Goal: Share content: Share content

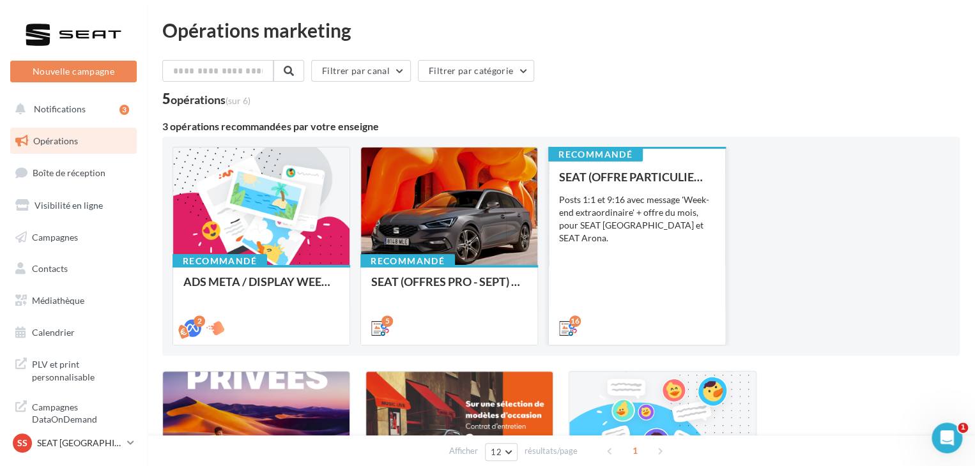
drag, startPoint x: 613, startPoint y: 328, endPoint x: 583, endPoint y: 258, distance: 75.8
click at [583, 258] on div "SEAT (OFFRE PARTICULIER - SEPT) - SOCIAL MEDIA Posts 1:1 et 9:16 avec message '…" at bounding box center [637, 252] width 156 height 163
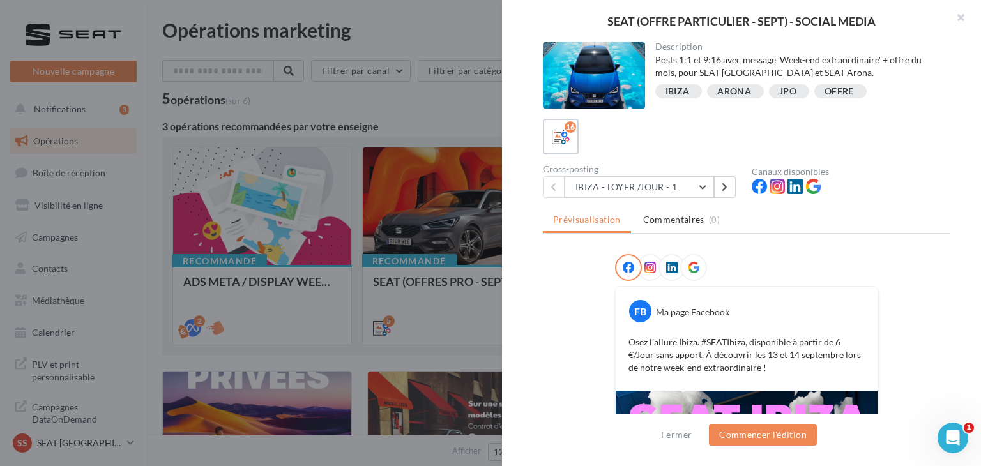
click at [690, 268] on icon at bounding box center [693, 267] width 11 height 11
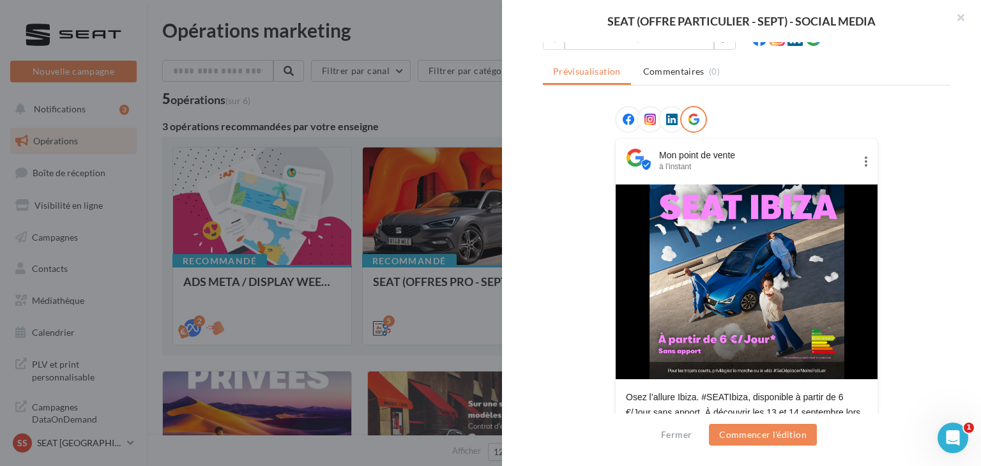
scroll to position [212, 0]
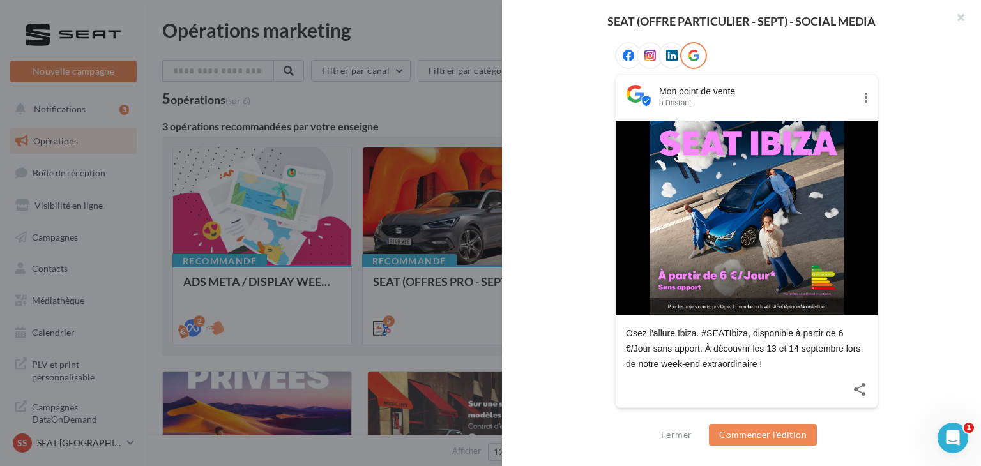
drag, startPoint x: 770, startPoint y: 361, endPoint x: 621, endPoint y: 333, distance: 152.1
click at [621, 333] on div "Osez l’allure Ibiza. #SEATIbiza, disponible à partir de 6 €/Jour sans apport. À…" at bounding box center [747, 344] width 262 height 56
copy div "Osez l’allure Ibiza. #SEATIbiza, disponible à partir de 6 €/Jour sans apport. À…"
click at [584, 119] on div "Mon point de vente à l'instant Osez l’allure [GEOGRAPHIC_DATA]. #SEATIbiza, dis…" at bounding box center [747, 235] width 408 height 386
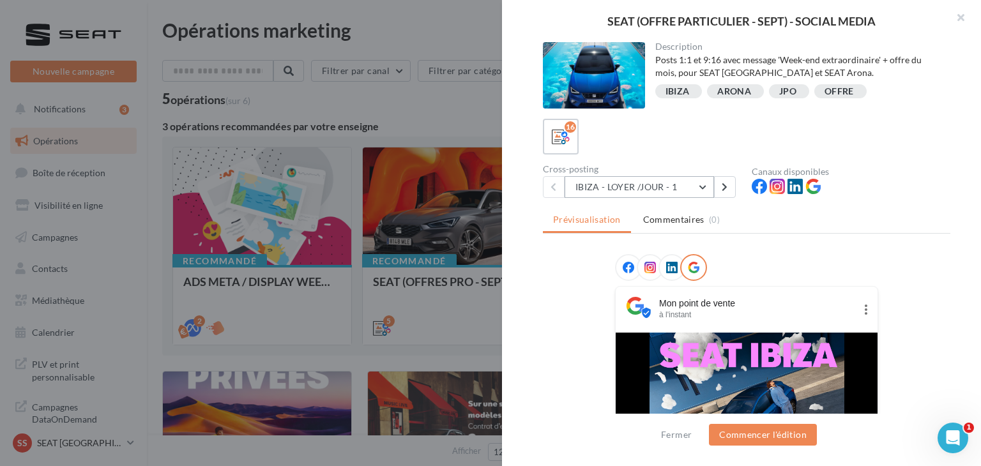
click at [660, 192] on button "IBIZA - LOYER /JOUR - 1" at bounding box center [639, 187] width 149 height 22
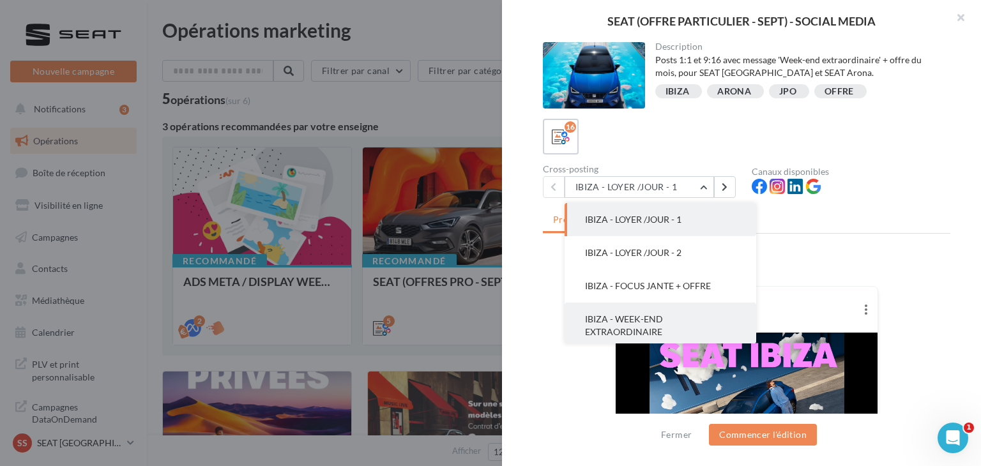
click at [698, 323] on button "IBIZA - WEEK-END EXTRAORDINAIRE" at bounding box center [661, 326] width 192 height 46
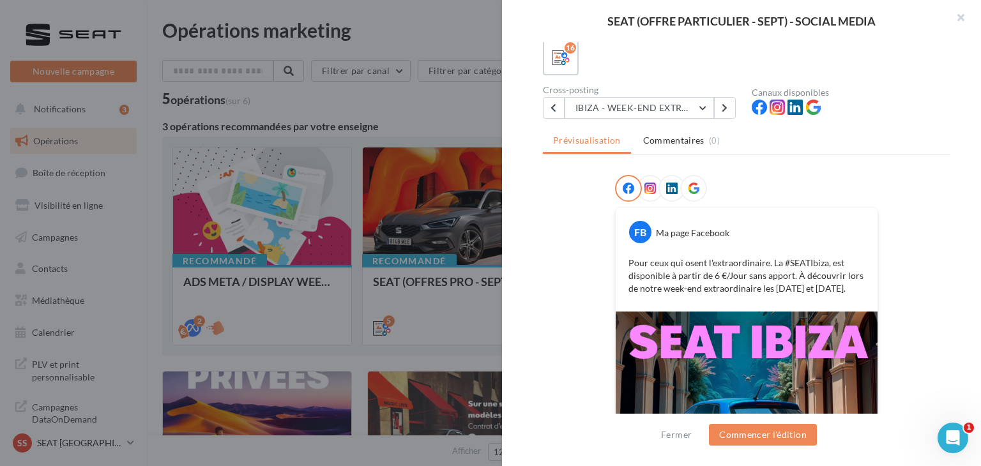
scroll to position [50, 0]
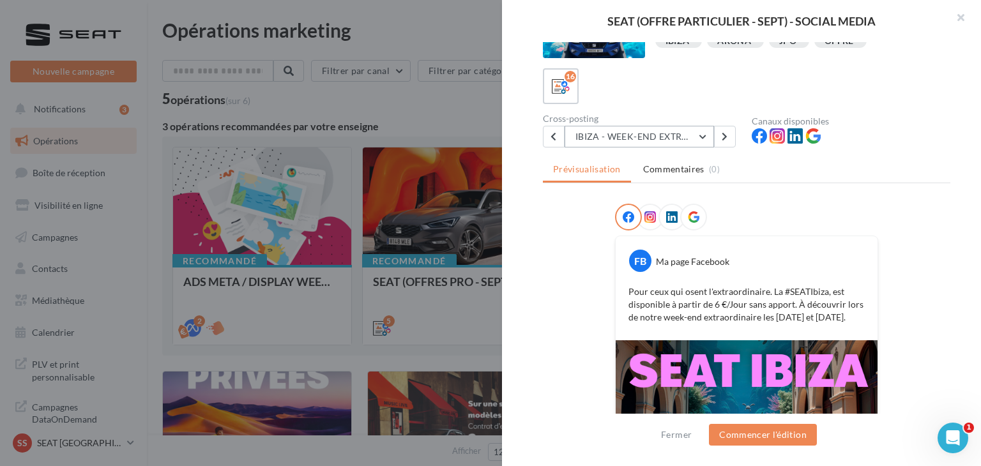
click at [651, 134] on button "IBIZA - WEEK-END EXTRAORDINAIRE" at bounding box center [639, 137] width 149 height 22
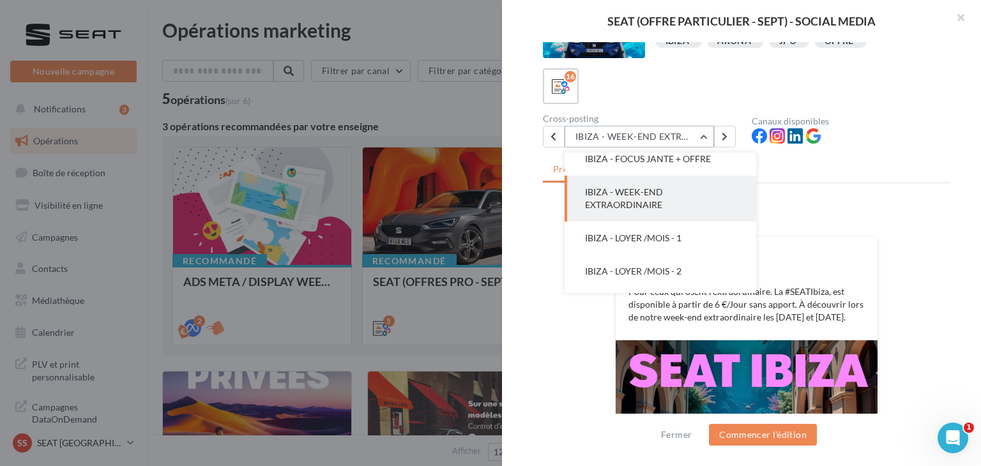
scroll to position [71, 0]
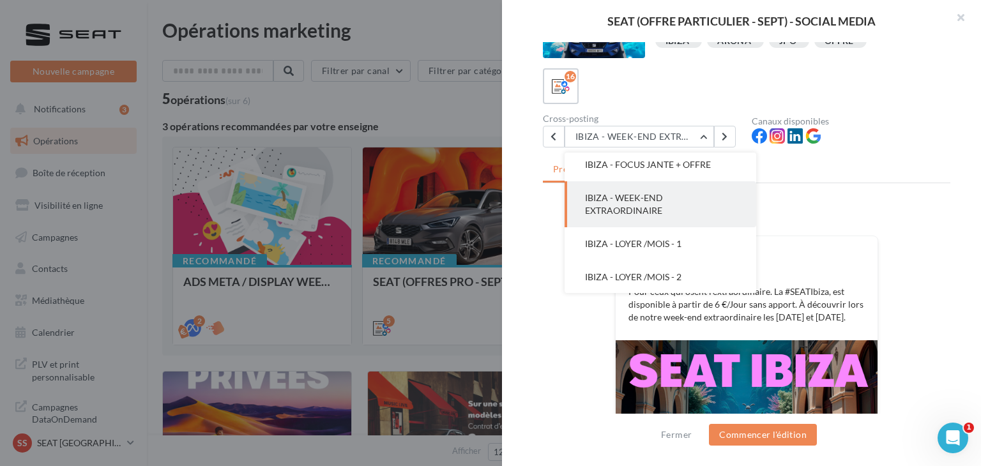
click at [834, 185] on div "Prévisualisation Commentaires (0) FB Ma page Facebook Pour ceux qui osent l'ext…" at bounding box center [747, 267] width 408 height 218
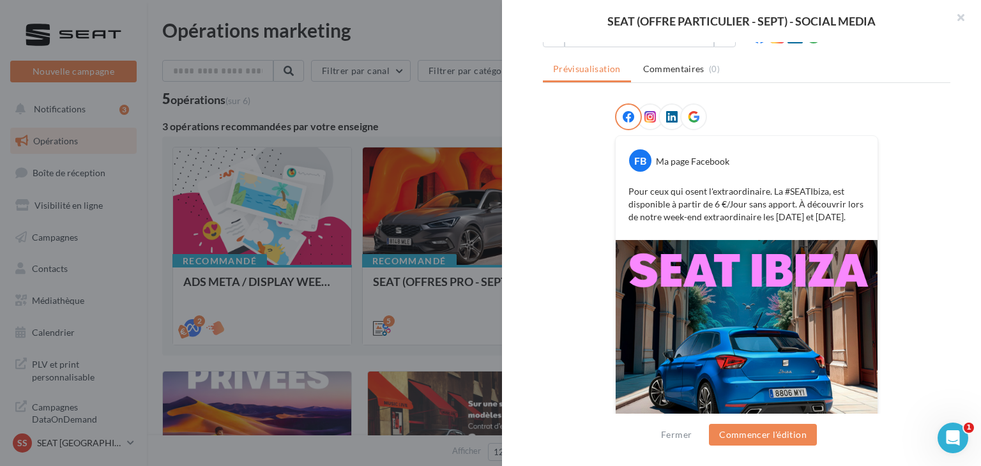
scroll to position [151, 0]
drag, startPoint x: 851, startPoint y: 214, endPoint x: 593, endPoint y: 187, distance: 258.8
click at [593, 187] on div "FB Ma page Facebook Pour ceux qui osent l'extraordinaire. La #SEATIbiza, est di…" at bounding box center [747, 311] width 408 height 416
copy p "Pour ceux qui osent l'extraordinaire. La #SEATIbiza, est disponible à partir de…"
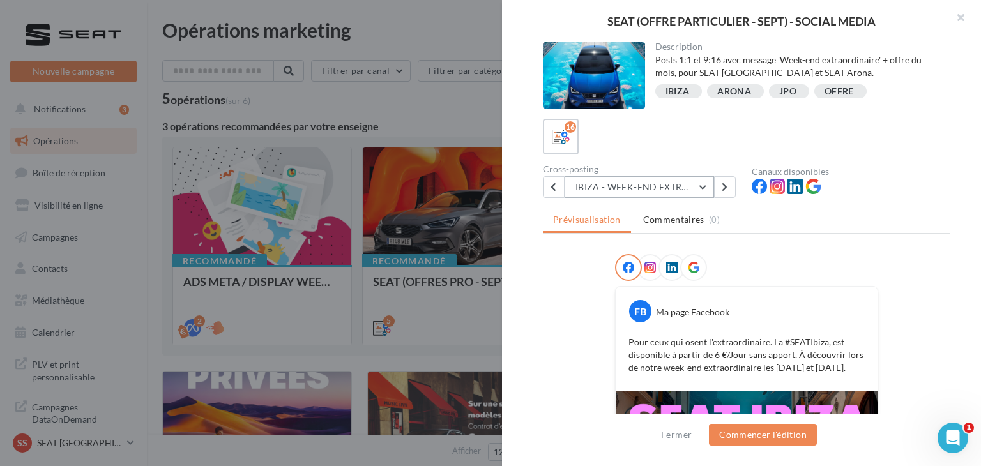
click at [657, 177] on button "IBIZA - WEEK-END EXTRAORDINAIRE" at bounding box center [639, 187] width 149 height 22
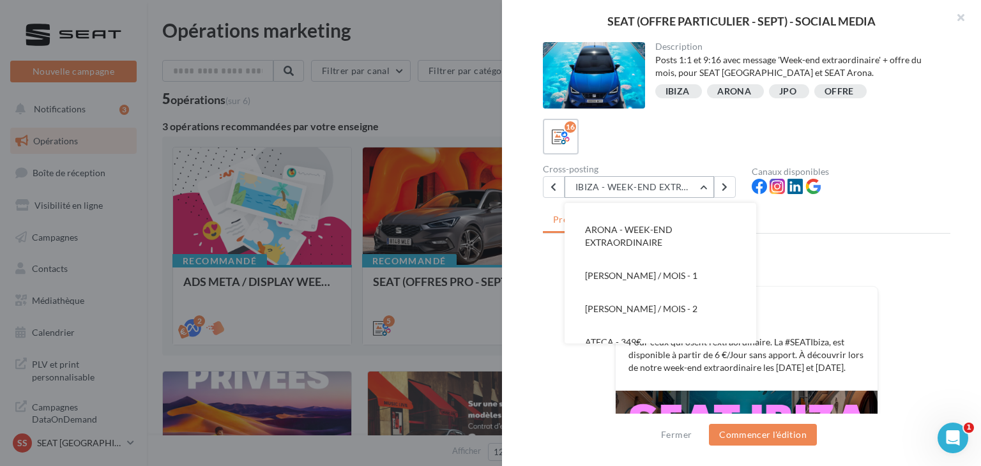
scroll to position [263, 0]
click at [702, 271] on button "[PERSON_NAME] / MOIS - 1" at bounding box center [661, 280] width 192 height 33
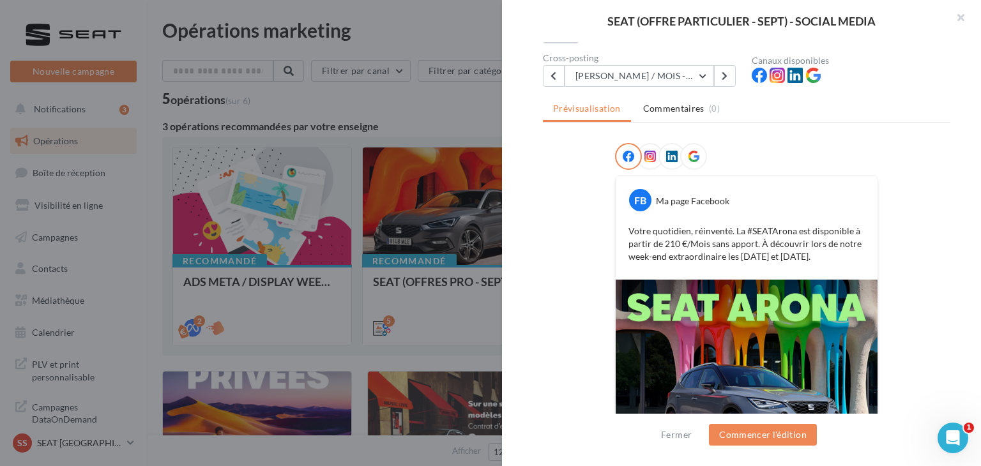
scroll to position [73, 0]
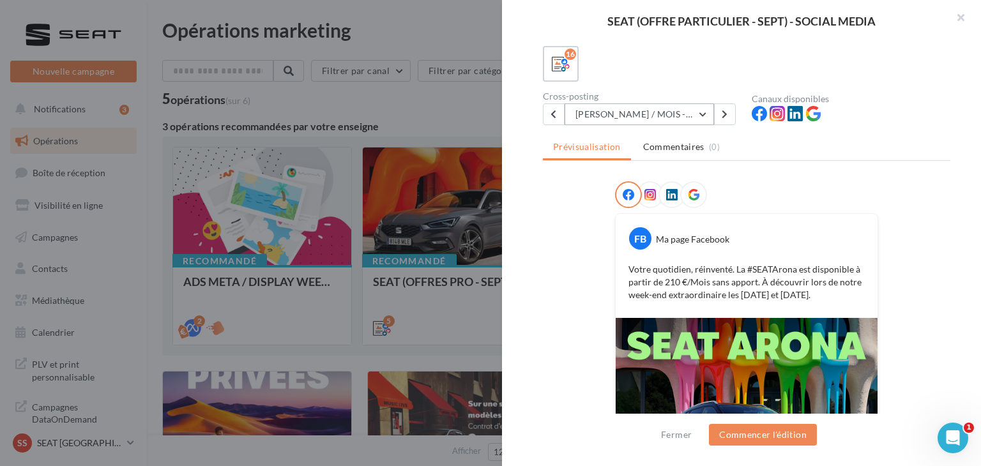
click at [645, 110] on button "[PERSON_NAME] / MOIS - 1" at bounding box center [639, 114] width 149 height 22
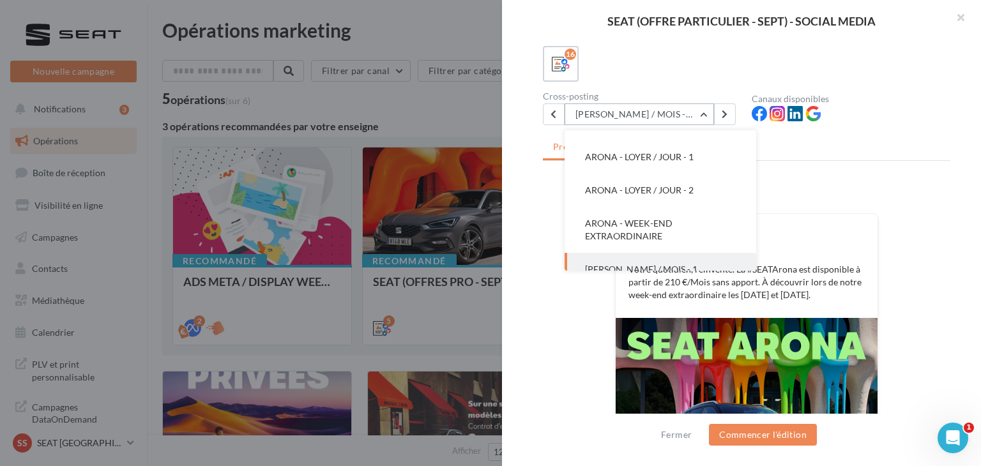
scroll to position [176, 0]
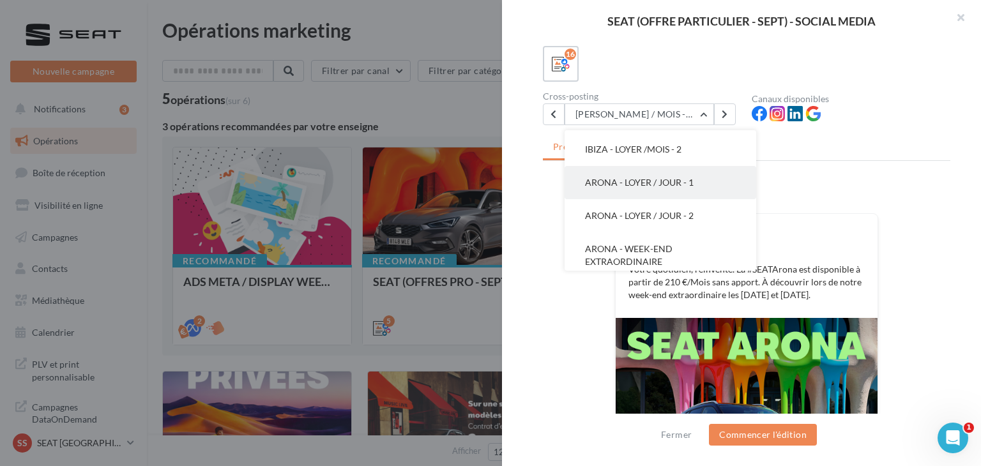
click at [671, 190] on button "ARONA - LOYER / JOUR - 1" at bounding box center [661, 182] width 192 height 33
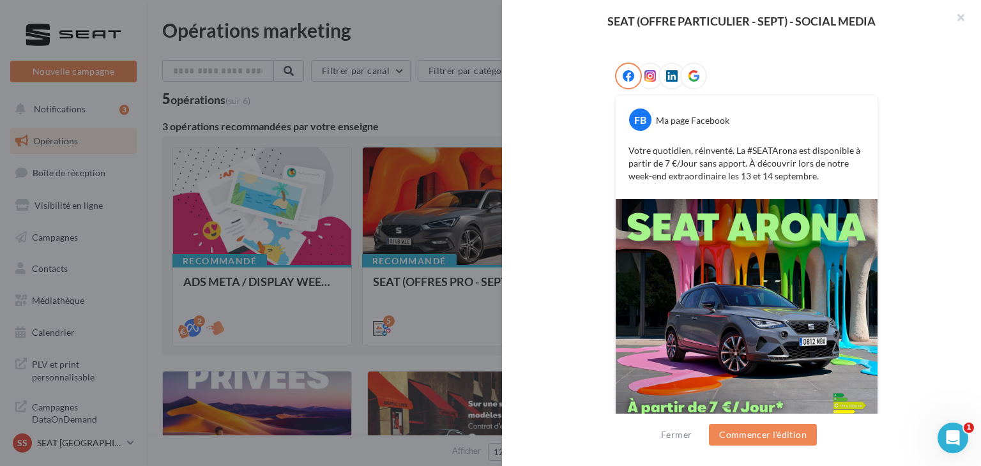
scroll to position [126, 0]
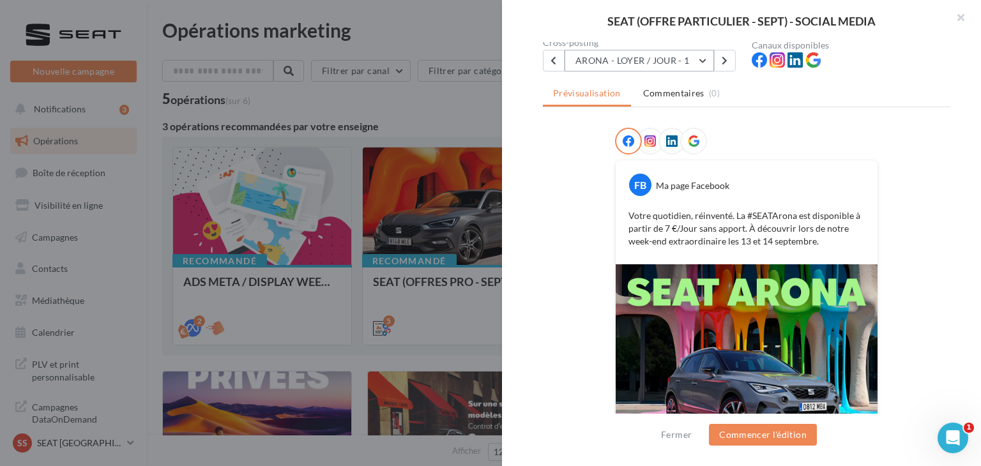
click at [657, 70] on button "ARONA - LOYER / JOUR - 1" at bounding box center [639, 61] width 149 height 22
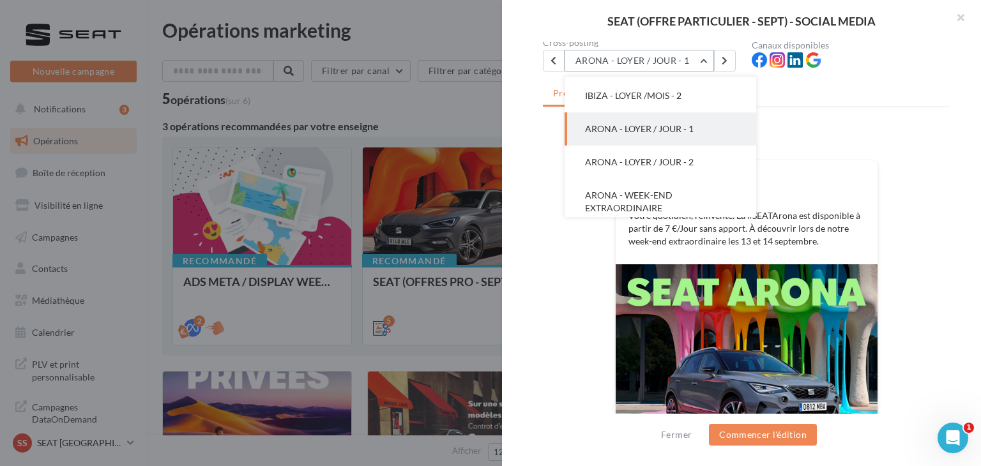
scroll to position [166, 0]
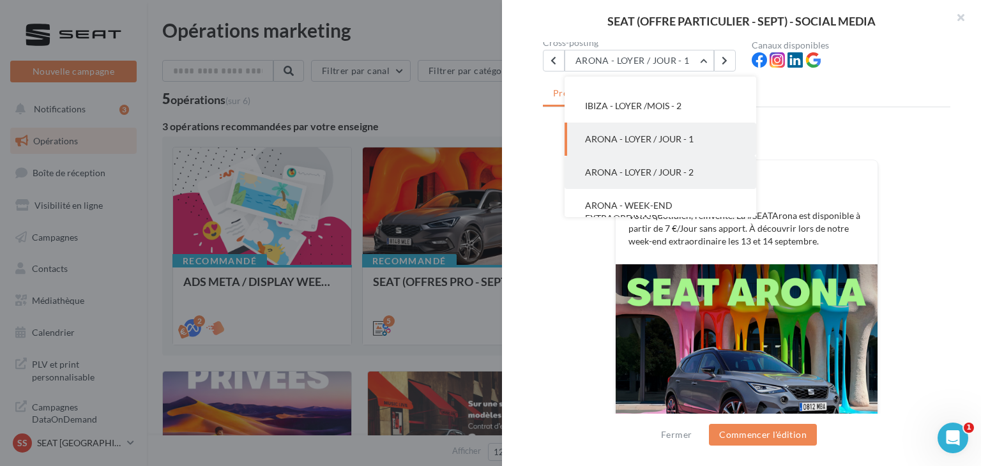
click at [677, 178] on button "ARONA - LOYER / JOUR - 2" at bounding box center [661, 172] width 192 height 33
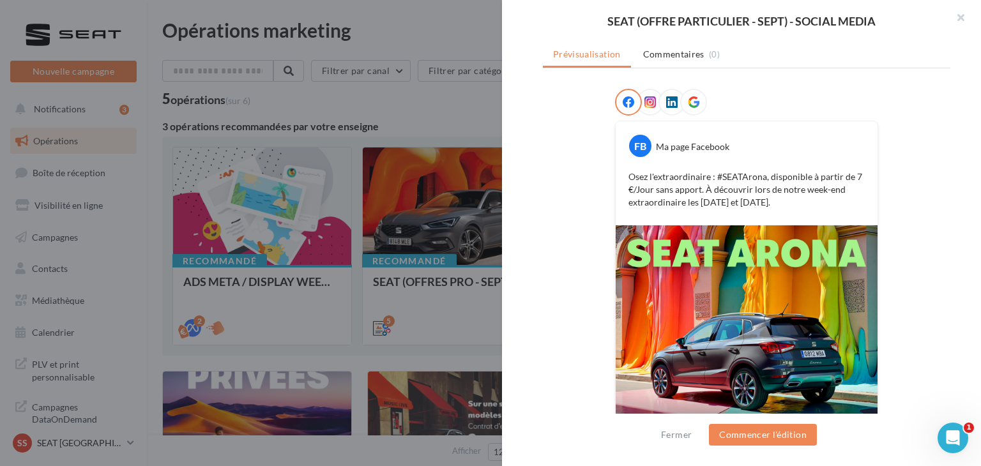
scroll to position [155, 0]
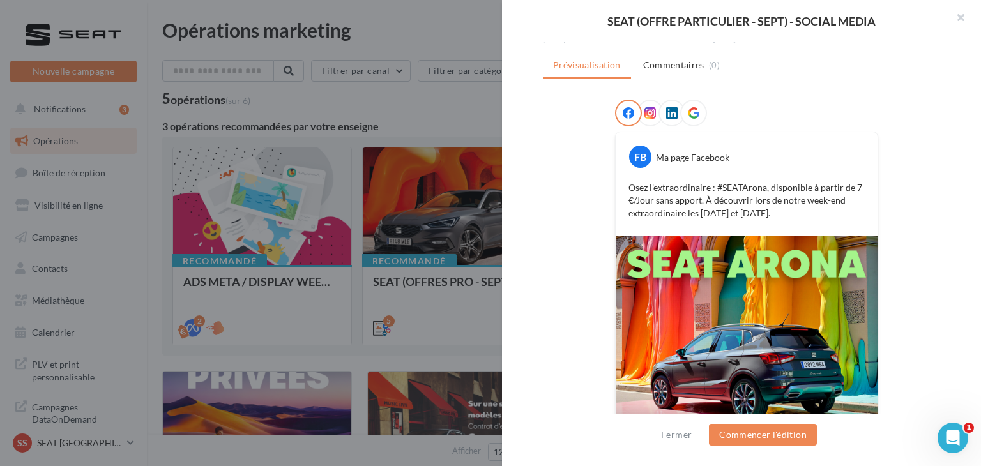
drag, startPoint x: 797, startPoint y: 213, endPoint x: 616, endPoint y: 189, distance: 182.3
click at [619, 189] on div "Osez l'extraordinaire : #SEATArona, disponible à partir de 7 €/Jour sans apport…" at bounding box center [747, 200] width 256 height 45
copy p "Osez l'extraordinaire : #SEATArona, disponible à partir de 7 €/Jour sans apport…"
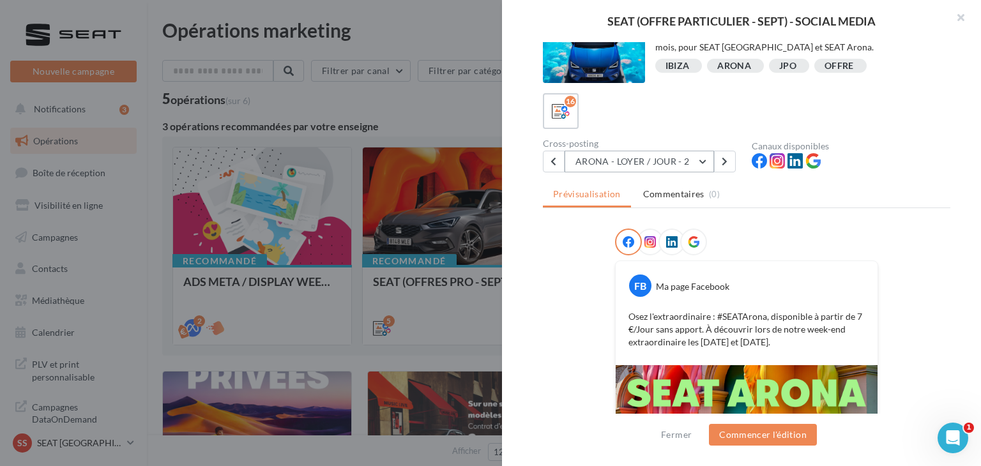
click at [648, 164] on button "ARONA - LOYER / JOUR - 2" at bounding box center [639, 162] width 149 height 22
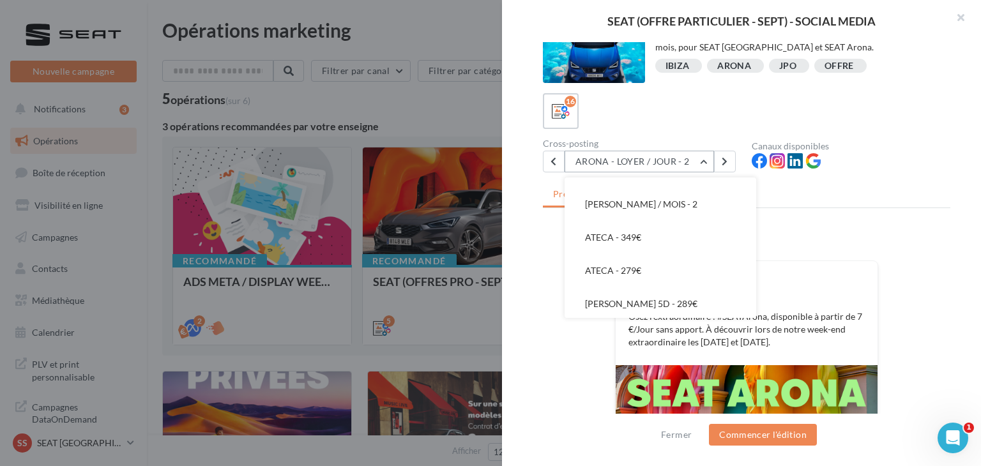
scroll to position [348, 0]
click at [636, 229] on button "ATECA - 349€" at bounding box center [661, 237] width 192 height 33
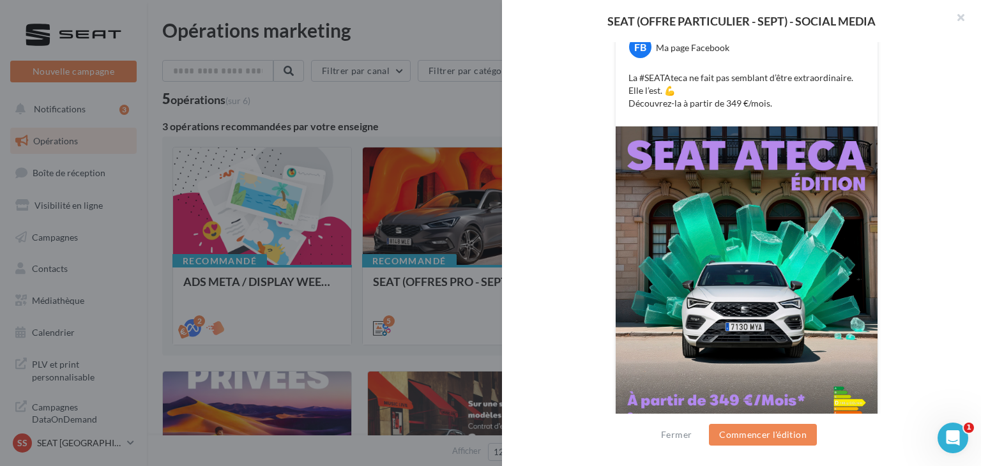
scroll to position [265, 0]
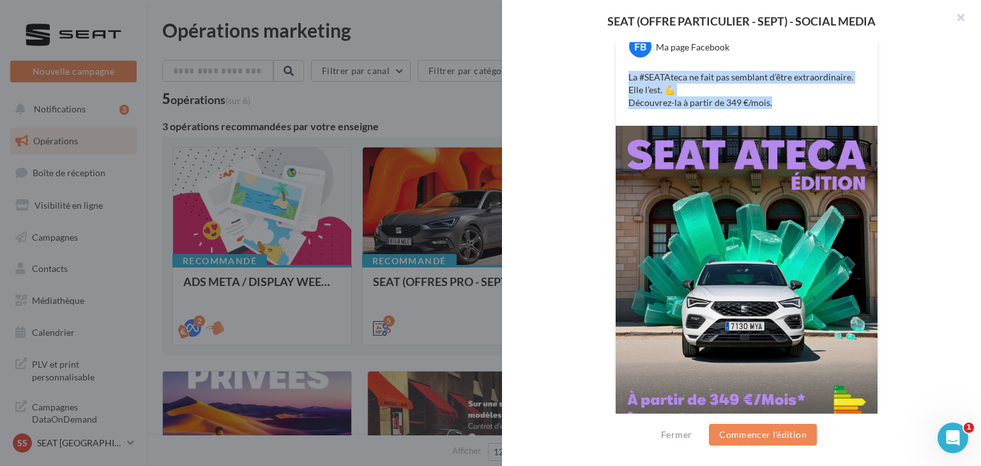
drag, startPoint x: 786, startPoint y: 103, endPoint x: 597, endPoint y: 77, distance: 190.8
click at [597, 77] on div "FB Ma page Facebook La #SEATAteca ne fait pas semblant d’être extraordinaire. E…" at bounding box center [747, 229] width 408 height 481
copy p "La #SEATAteca ne fait pas semblant d’être extraordinaire. Elle l’est. 💪 Découvr…"
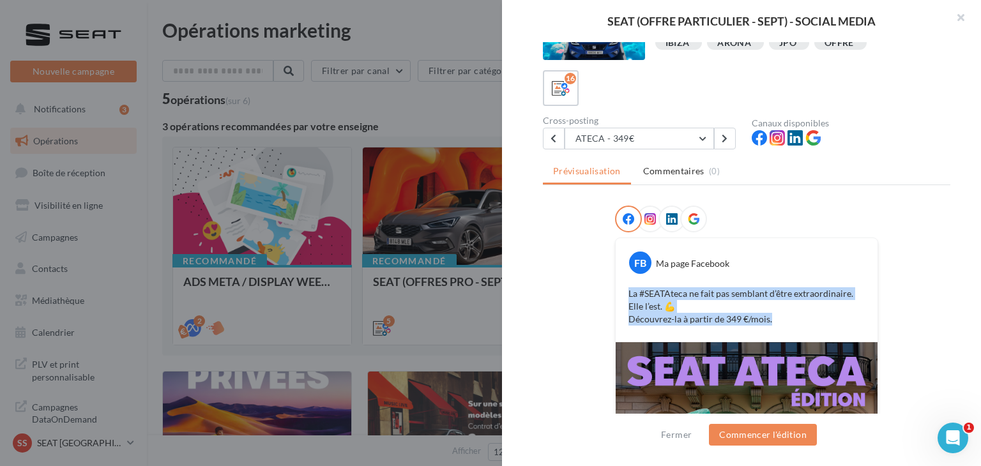
scroll to position [38, 0]
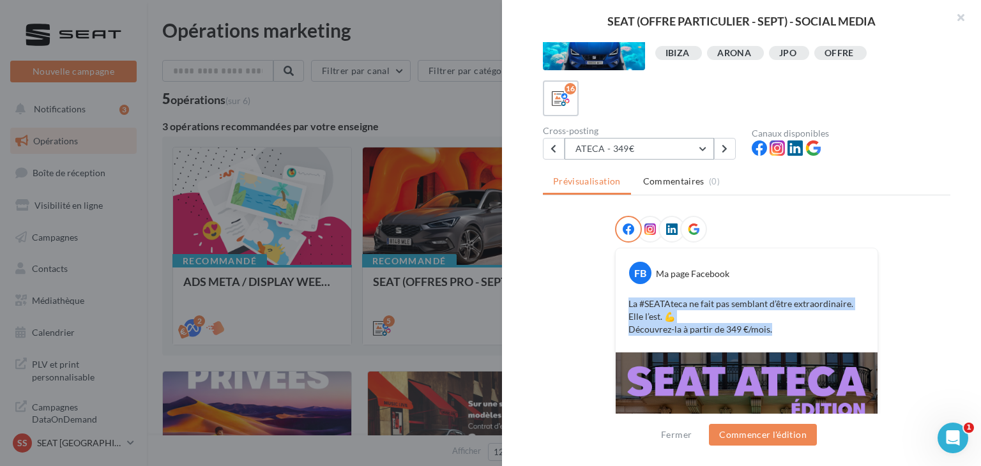
click at [632, 142] on button "ATECA - 349€" at bounding box center [639, 149] width 149 height 22
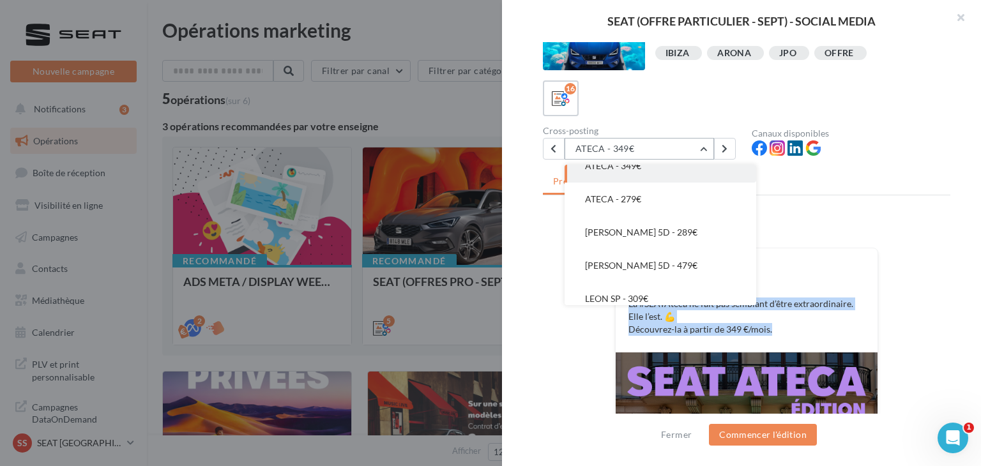
scroll to position [417, 0]
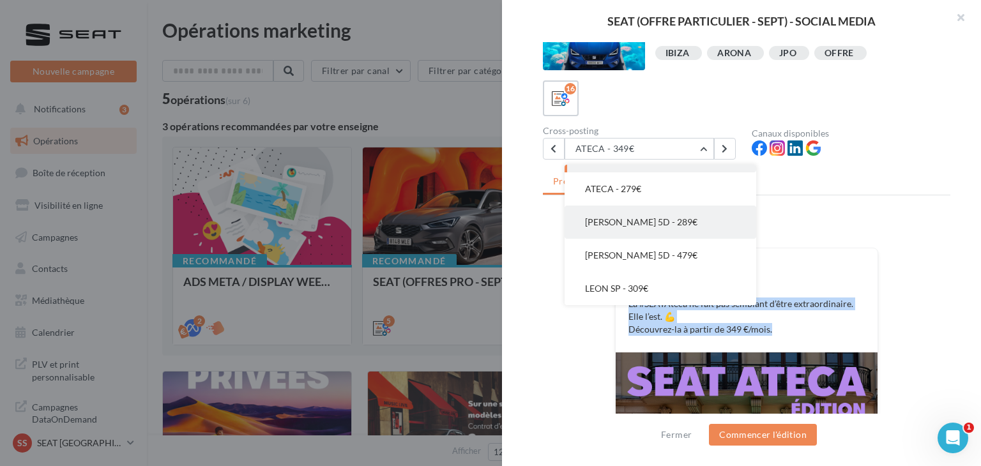
click at [641, 229] on button "[PERSON_NAME] 5D - 289€" at bounding box center [661, 222] width 192 height 33
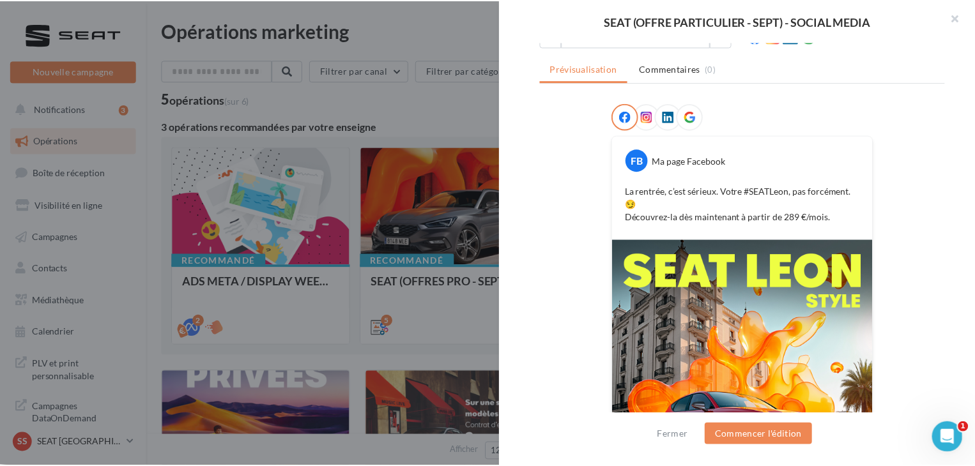
scroll to position [156, 0]
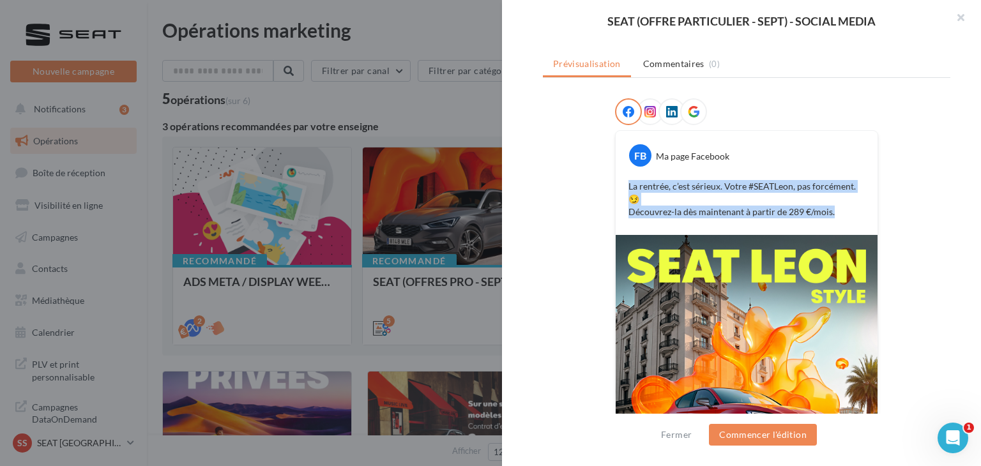
drag, startPoint x: 838, startPoint y: 210, endPoint x: 613, endPoint y: 177, distance: 227.9
click at [616, 177] on div "FB Ma page Facebook La rentrée, c’est sérieux. Votre #SEATLeon, pas forcément. …" at bounding box center [747, 183] width 262 height 104
copy p "La rentrée, c’est sérieux. Votre #SEATLeon, pas forcément. 😏 Découvrez-la dès m…"
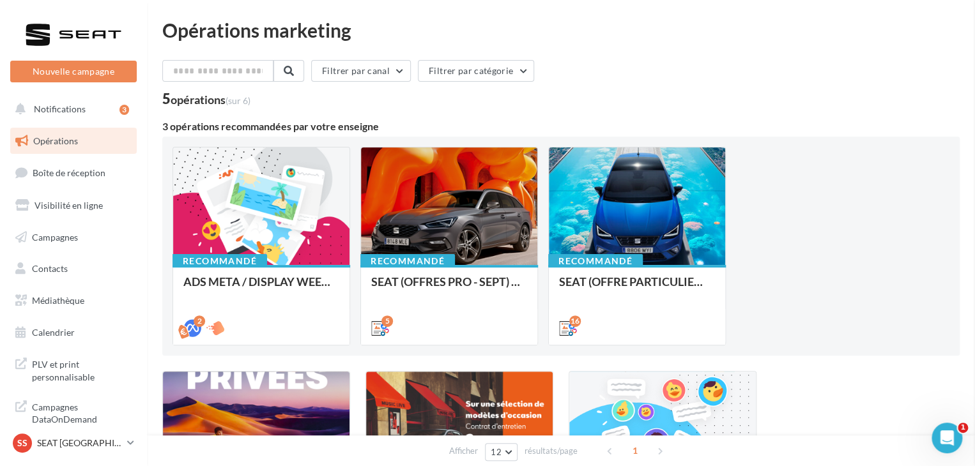
click at [130, 445] on icon at bounding box center [130, 443] width 7 height 11
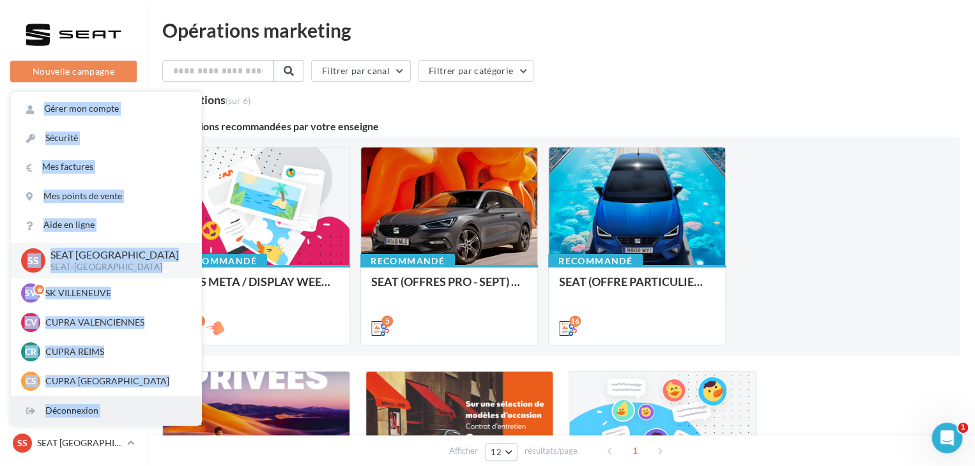
click at [74, 404] on div "Déconnexion" at bounding box center [106, 411] width 190 height 29
